Goal: Navigation & Orientation: Find specific page/section

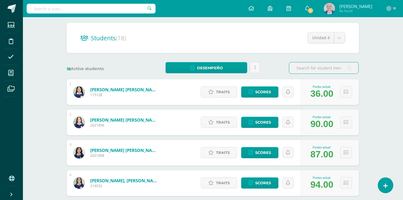
scroll to position [45, 1]
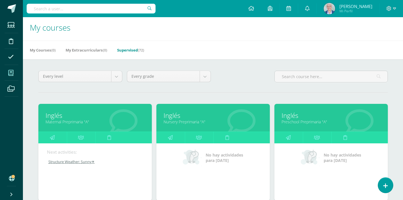
scroll to position [3, 0]
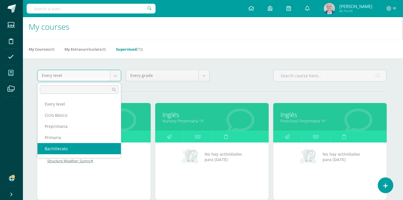
select select "9"
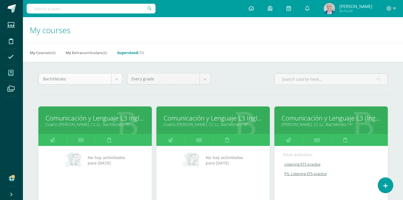
click at [118, 81] on body "Students Discipline Attendance My courses Archivos Soporte Help Reportar un pro…" at bounding box center [201, 178] width 403 height 357
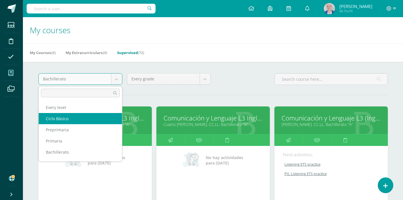
select select "7"
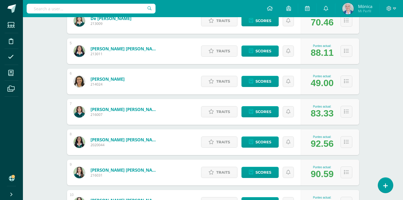
scroll to position [13, 0]
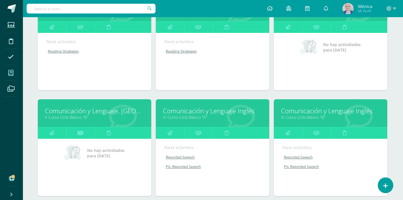
scroll to position [114, 1]
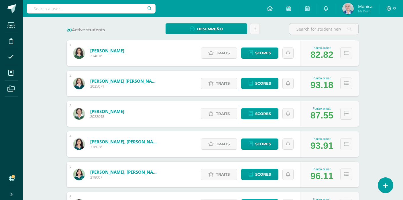
scroll to position [84, 0]
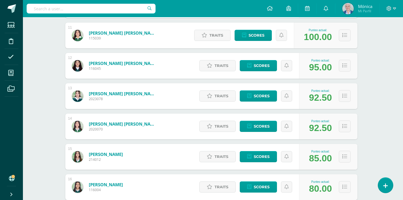
scroll to position [407, 2]
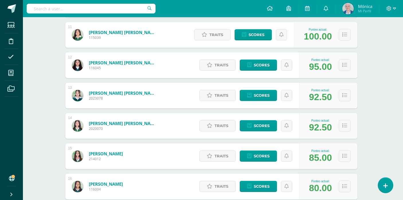
click at [112, 185] on link "Morales López, Hanna Isabela" at bounding box center [106, 184] width 34 height 6
